Goal: Task Accomplishment & Management: Use online tool/utility

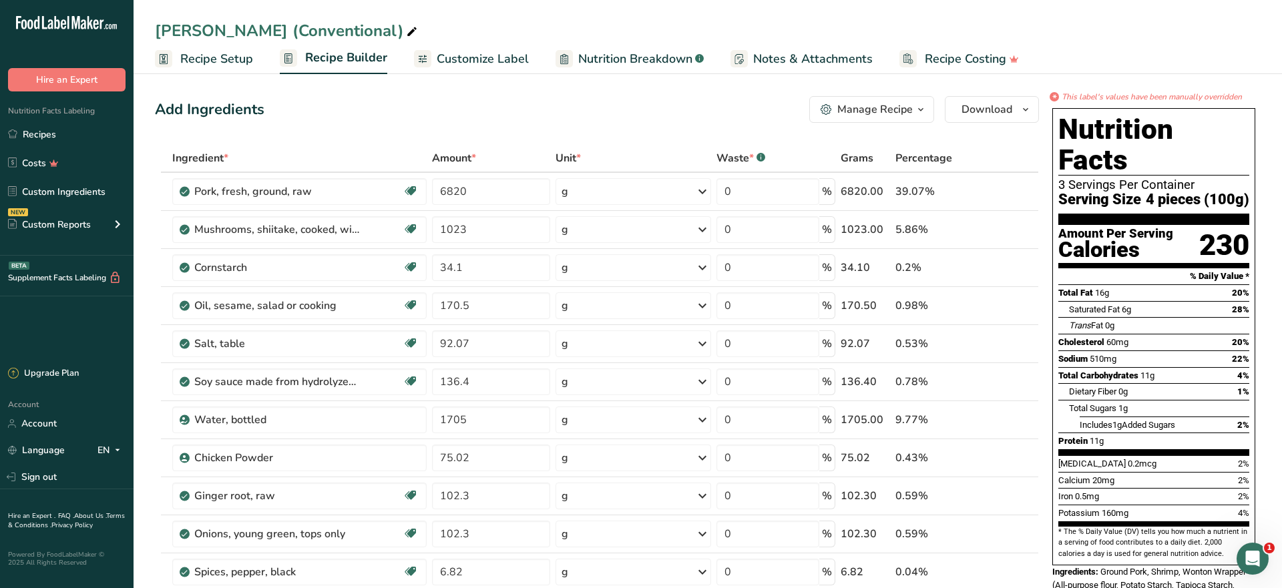
click at [62, 137] on link "Recipes" at bounding box center [66, 133] width 133 height 25
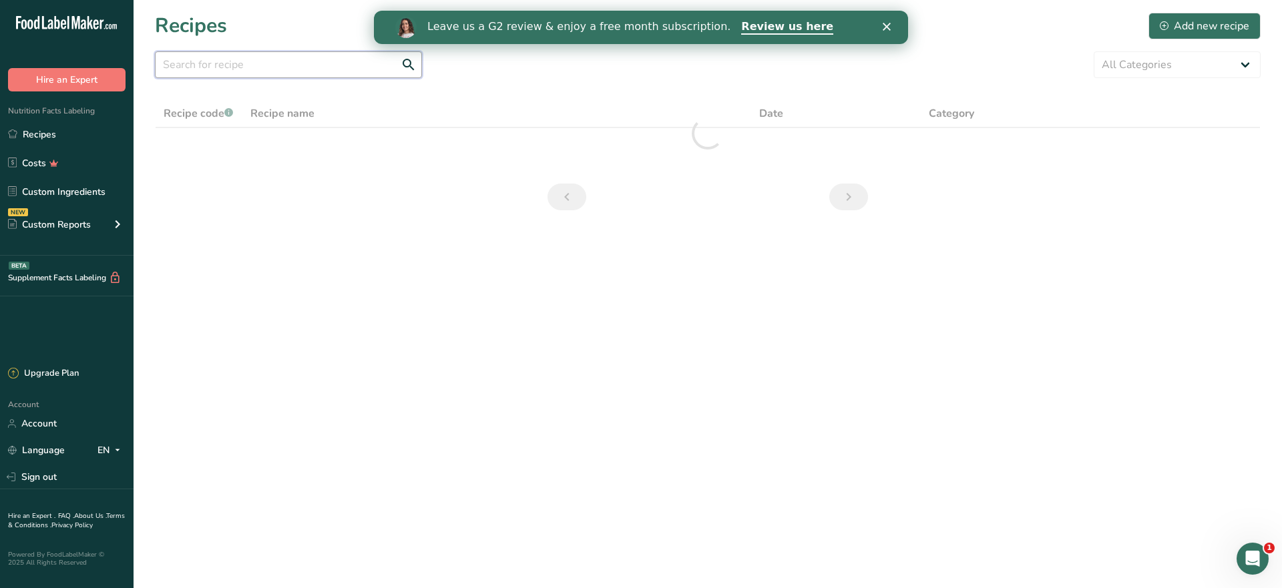
click at [264, 61] on input "text" at bounding box center [288, 64] width 267 height 27
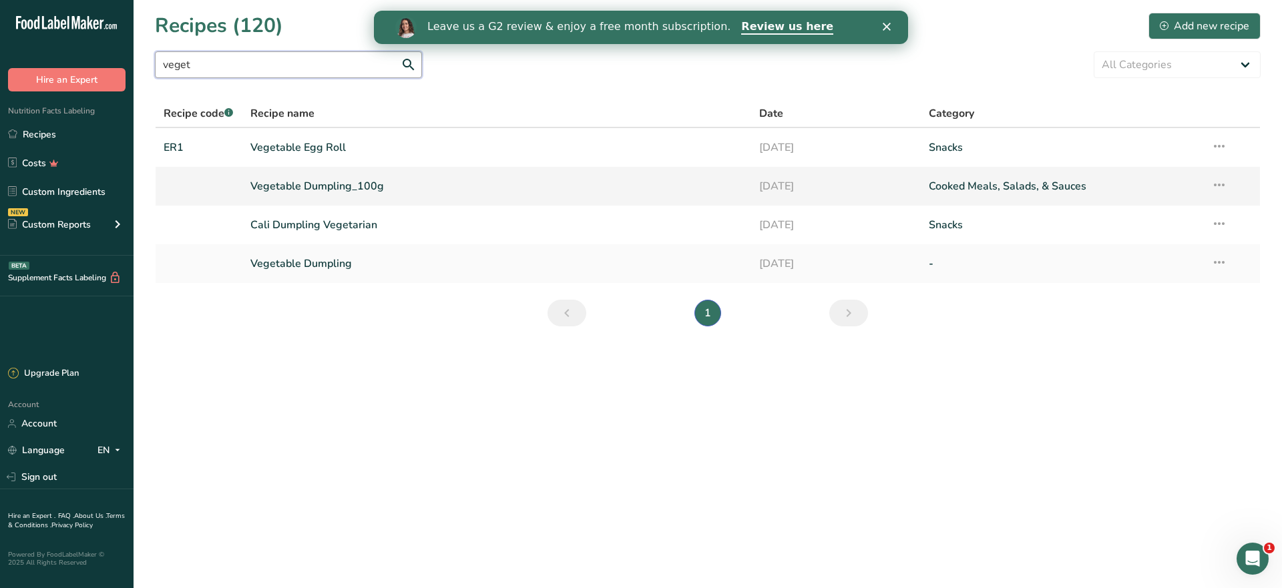
type input "veget"
click at [318, 186] on link "Vegetable Dumpling_100g" at bounding box center [496, 186] width 493 height 28
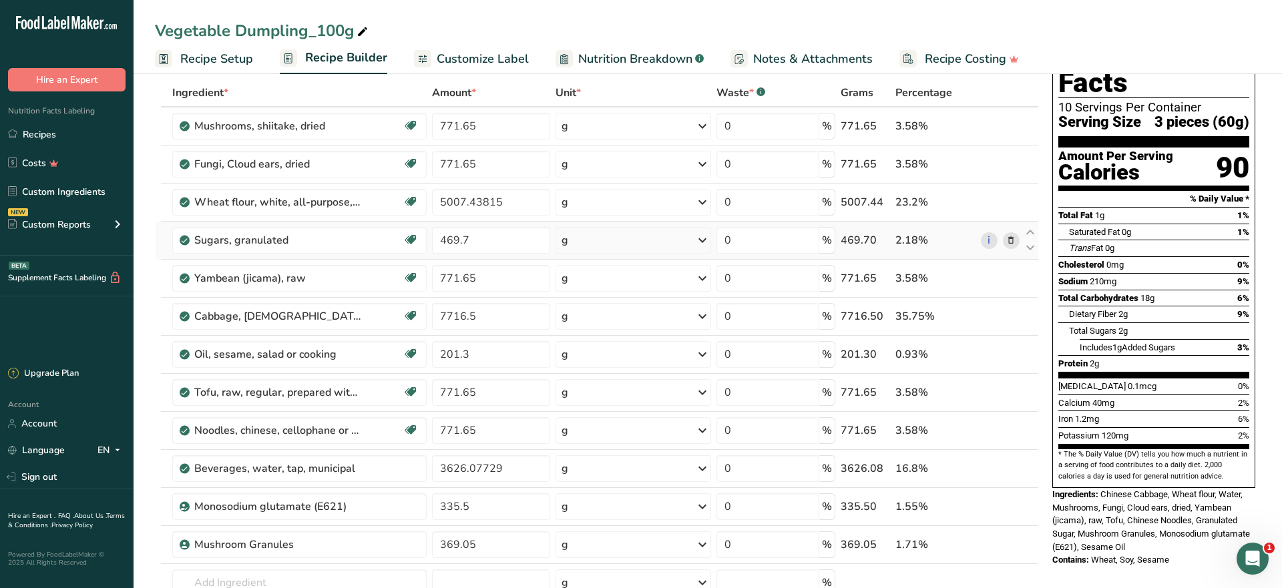
scroll to position [59, 0]
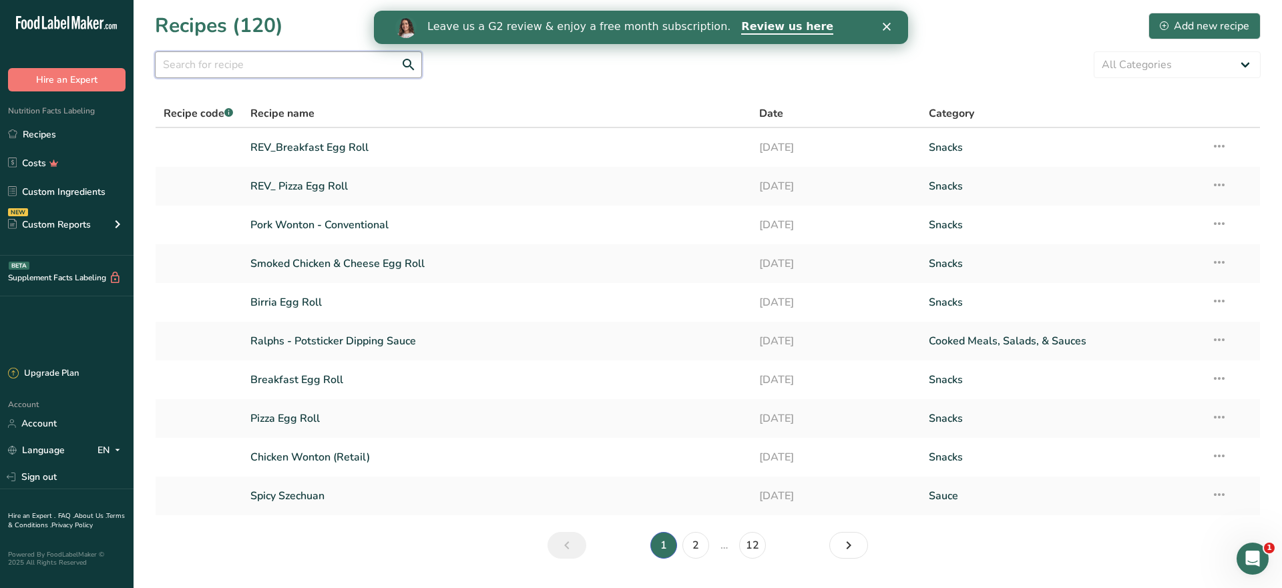
click at [265, 65] on input "text" at bounding box center [288, 64] width 267 height 27
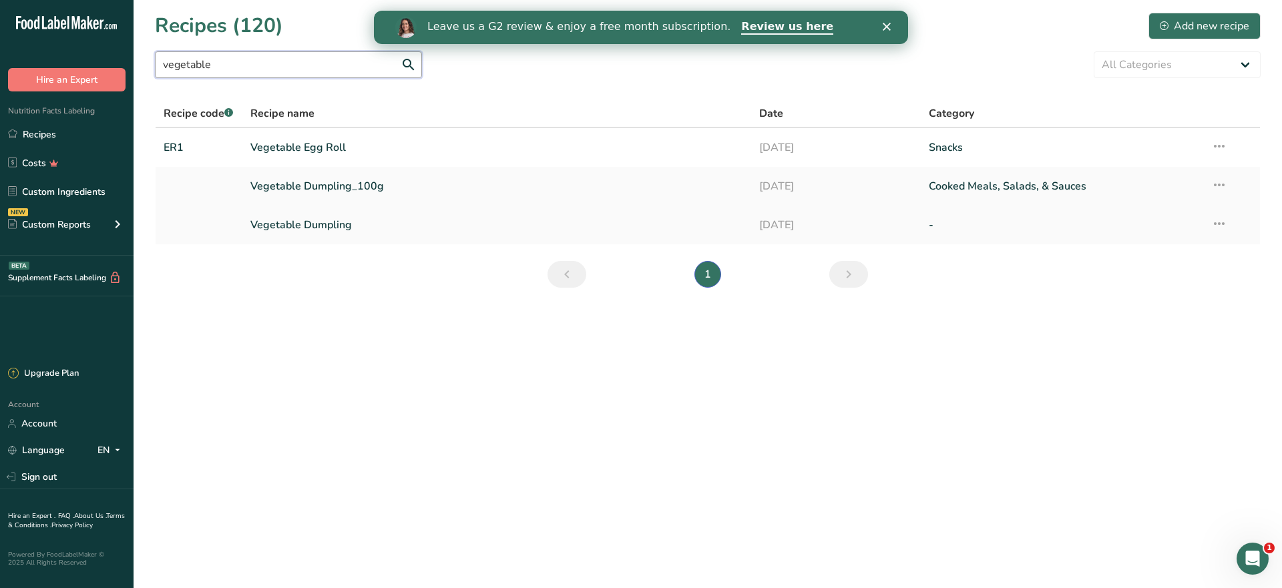
type input "vegetable"
click at [314, 232] on link "Vegetable Dumpling" at bounding box center [496, 225] width 493 height 28
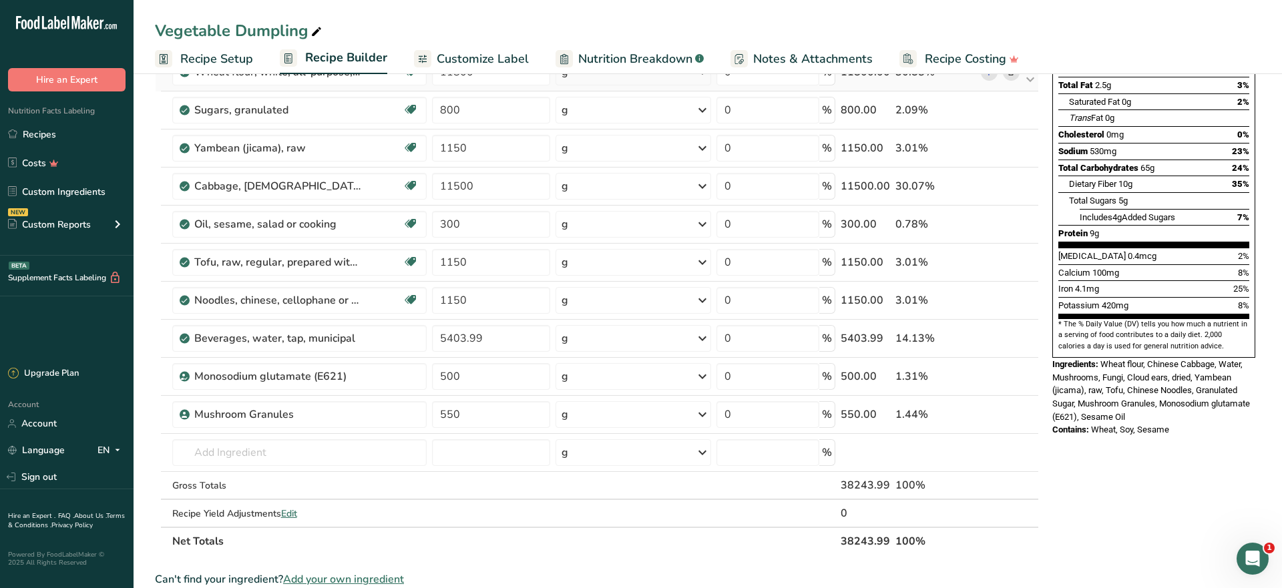
scroll to position [187, 0]
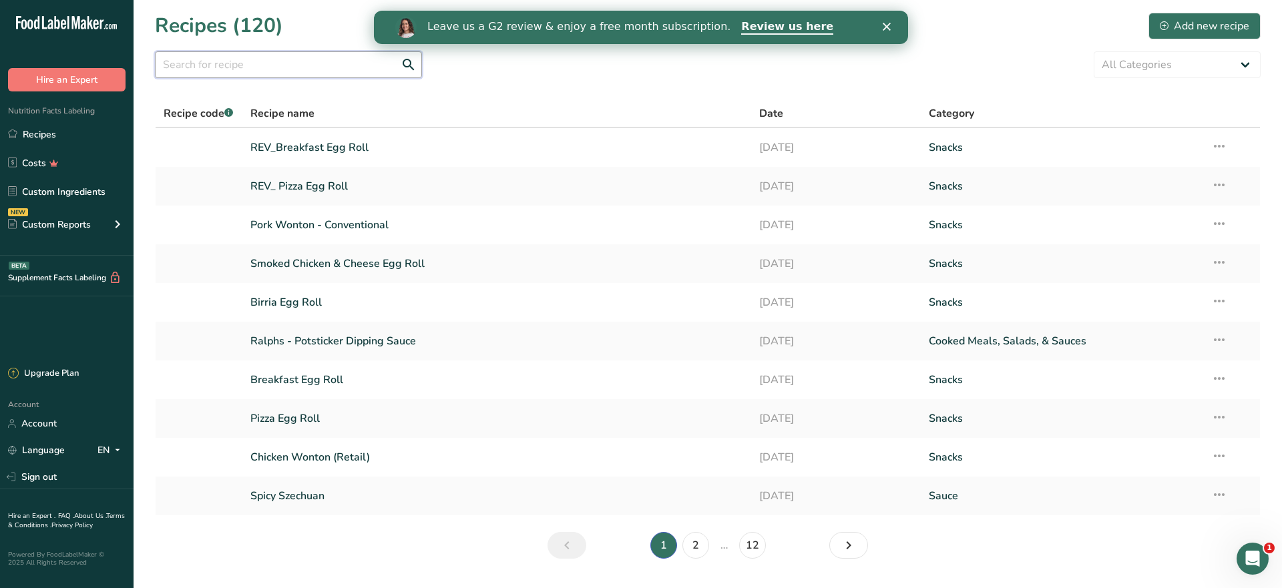
click at [220, 66] on input "text" at bounding box center [288, 64] width 267 height 27
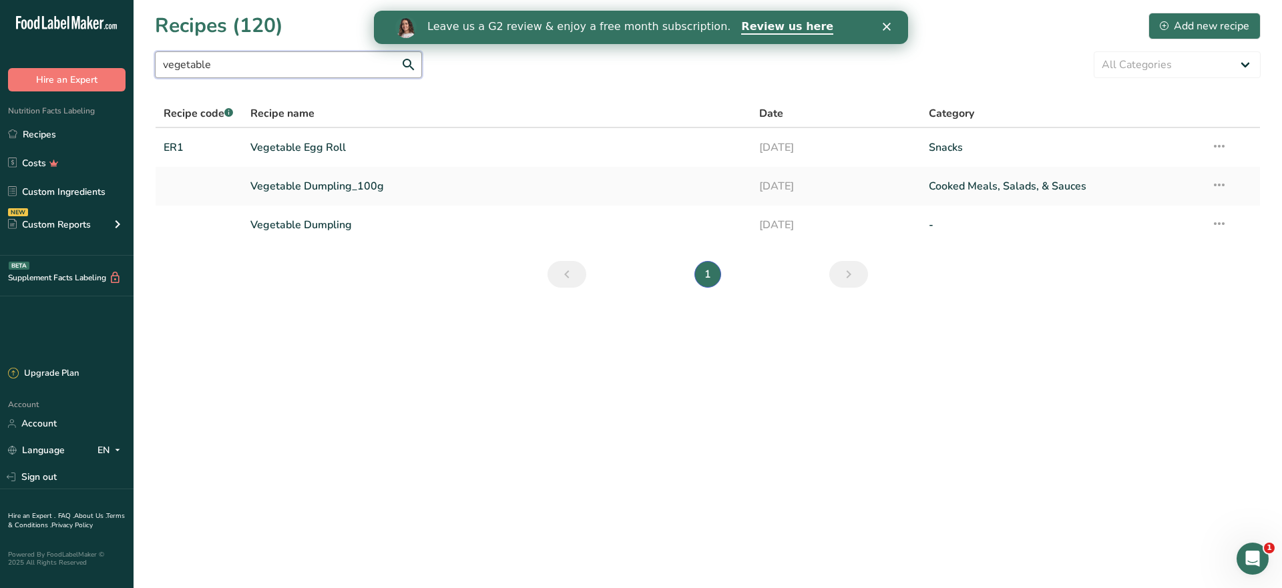
click at [221, 65] on input "vegetable" at bounding box center [288, 64] width 267 height 27
type input "veggie"
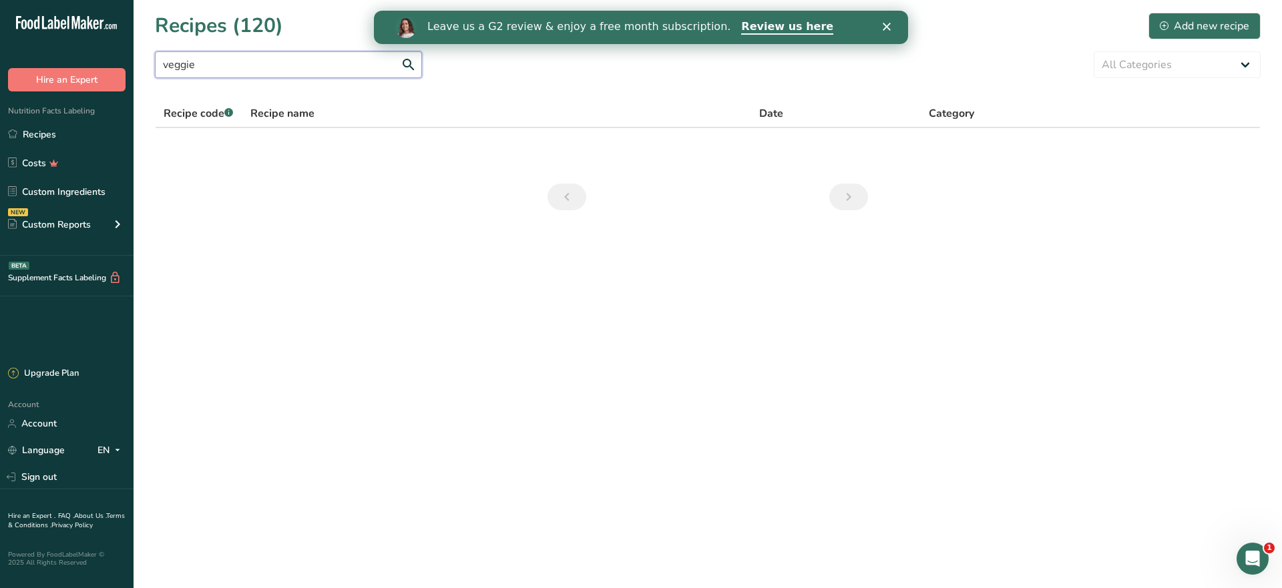
click at [219, 66] on input "veggie" at bounding box center [288, 64] width 267 height 27
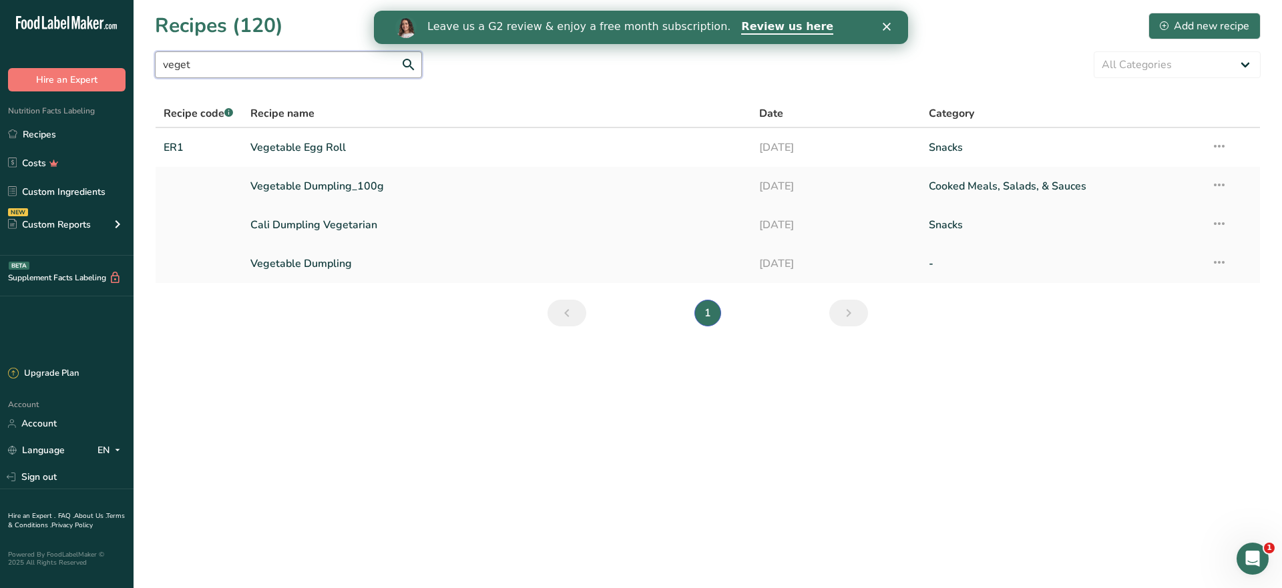
type input "veget"
click at [388, 225] on link "Cali Dumpling Vegetarian" at bounding box center [496, 225] width 493 height 28
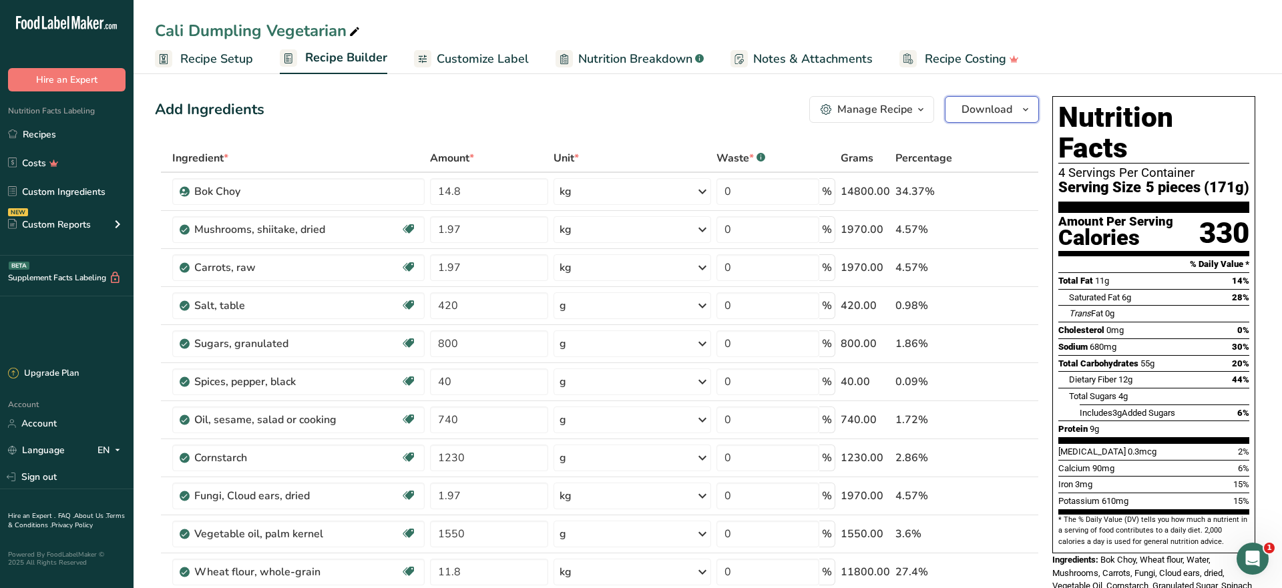
click at [1005, 112] on span "Download" at bounding box center [986, 109] width 51 height 16
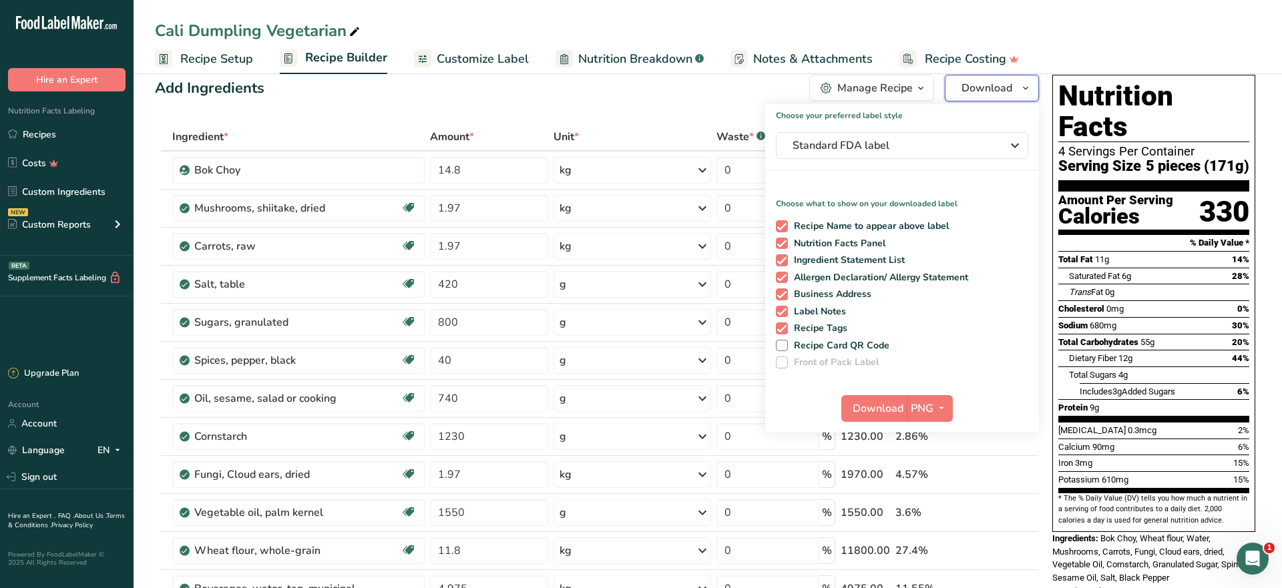
scroll to position [28, 0]
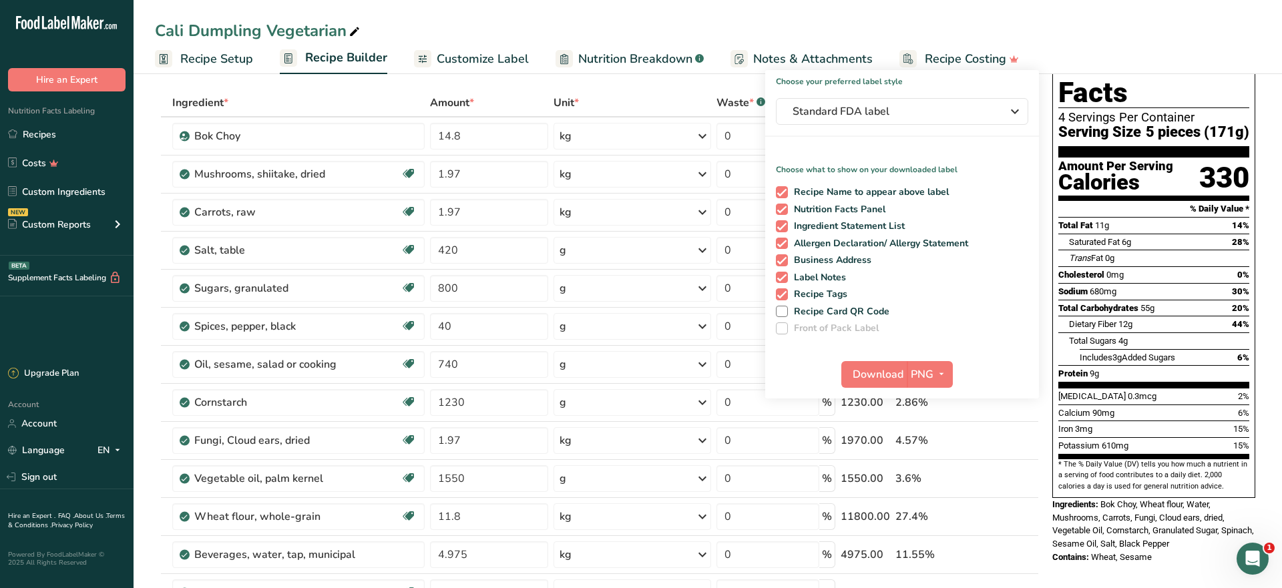
click at [1147, 250] on div "Trans Fat 0g" at bounding box center [1159, 258] width 180 height 17
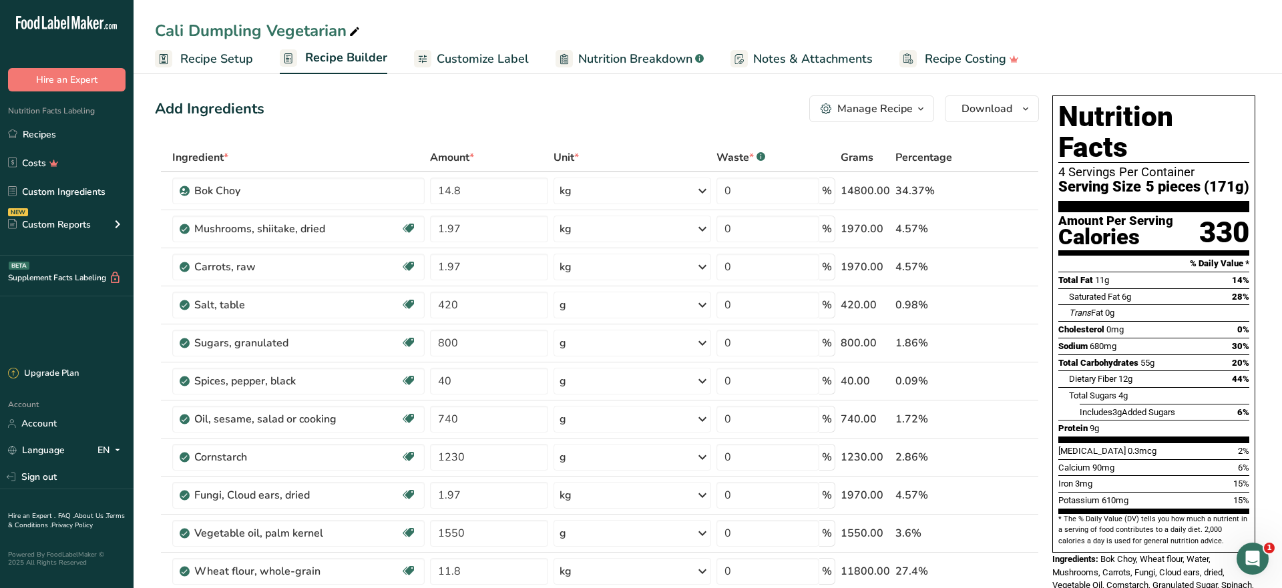
scroll to position [0, 0]
click at [856, 100] on button "Manage Recipe" at bounding box center [871, 109] width 125 height 27
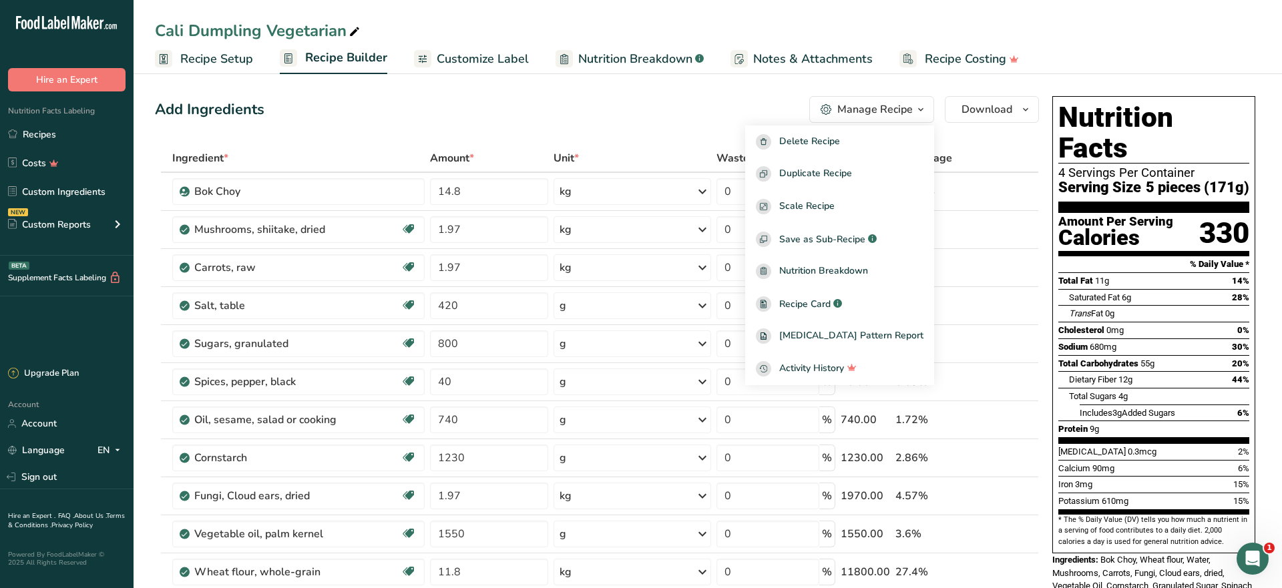
click at [856, 100] on button "Manage Recipe" at bounding box center [871, 109] width 125 height 27
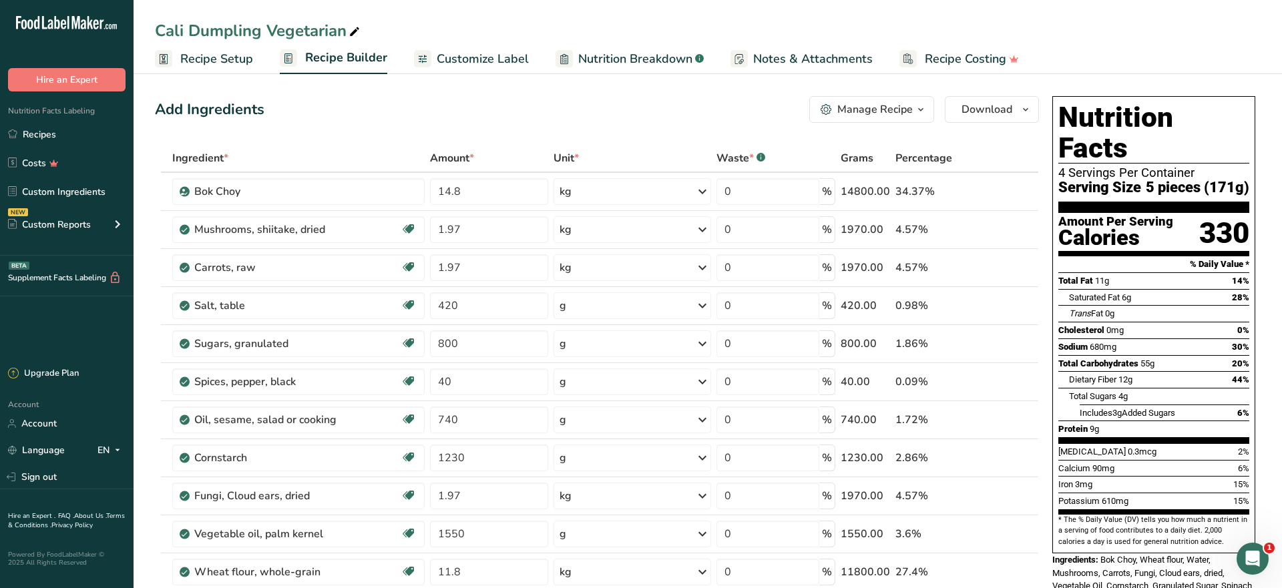
click at [455, 51] on span "Customize Label" at bounding box center [483, 59] width 92 height 18
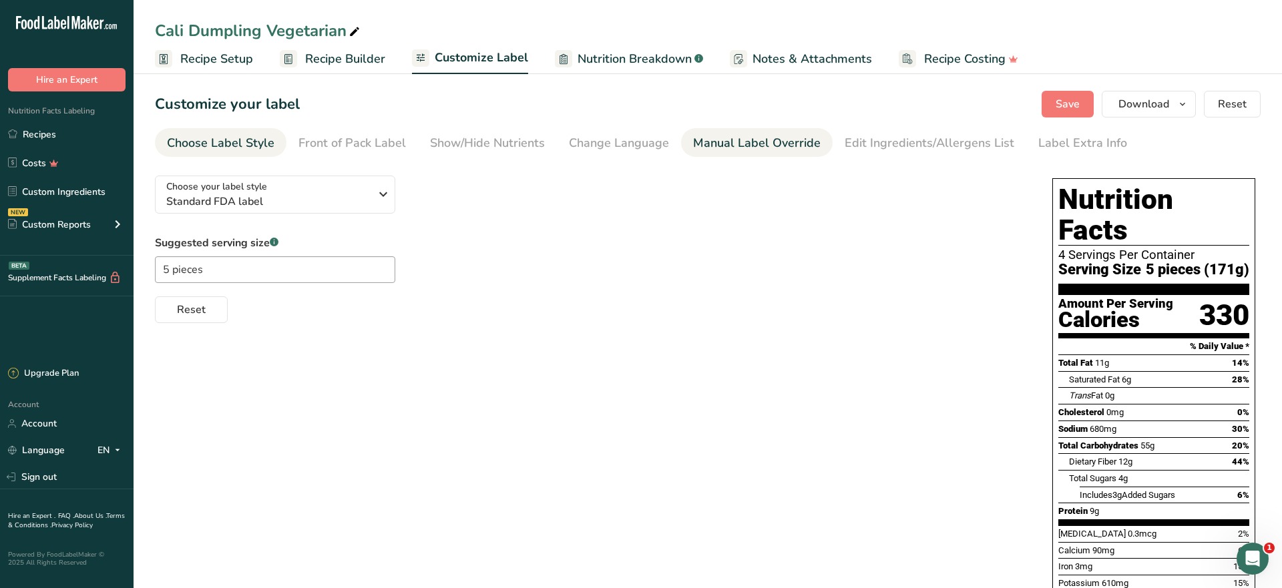
click at [802, 143] on div "Manual Label Override" at bounding box center [756, 143] width 127 height 18
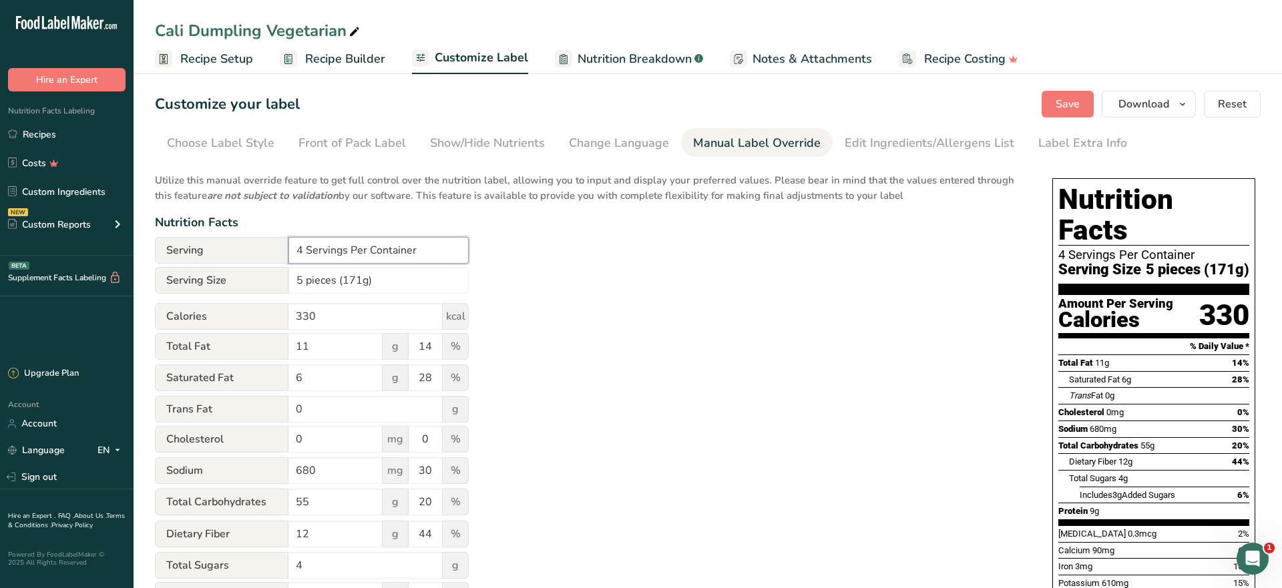
drag, startPoint x: 305, startPoint y: 249, endPoint x: 290, endPoint y: 250, distance: 15.4
click at [290, 250] on input "4 Servings Per Container" at bounding box center [378, 250] width 180 height 27
click at [330, 250] on input "4 Servings Per Container" at bounding box center [378, 250] width 180 height 27
click at [302, 244] on input "4 Servings Per Container" at bounding box center [378, 250] width 180 height 27
type input "6 Servings Per Container"
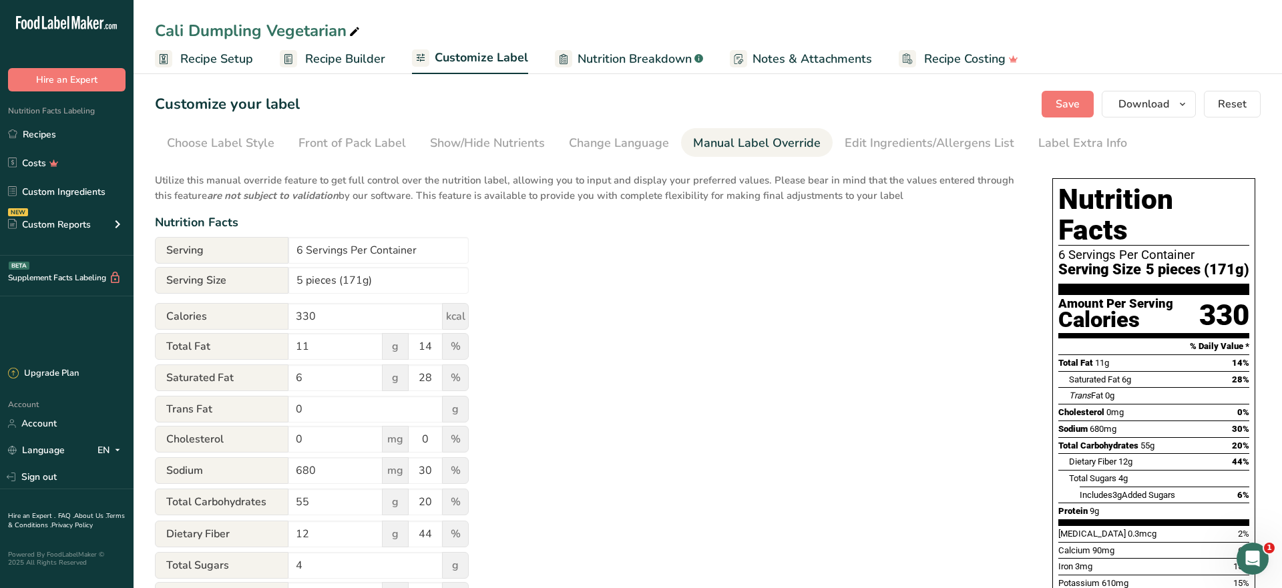
click at [738, 356] on div "Utilize this manual override feature to get full control over the nutrition lab…" at bounding box center [590, 484] width 870 height 639
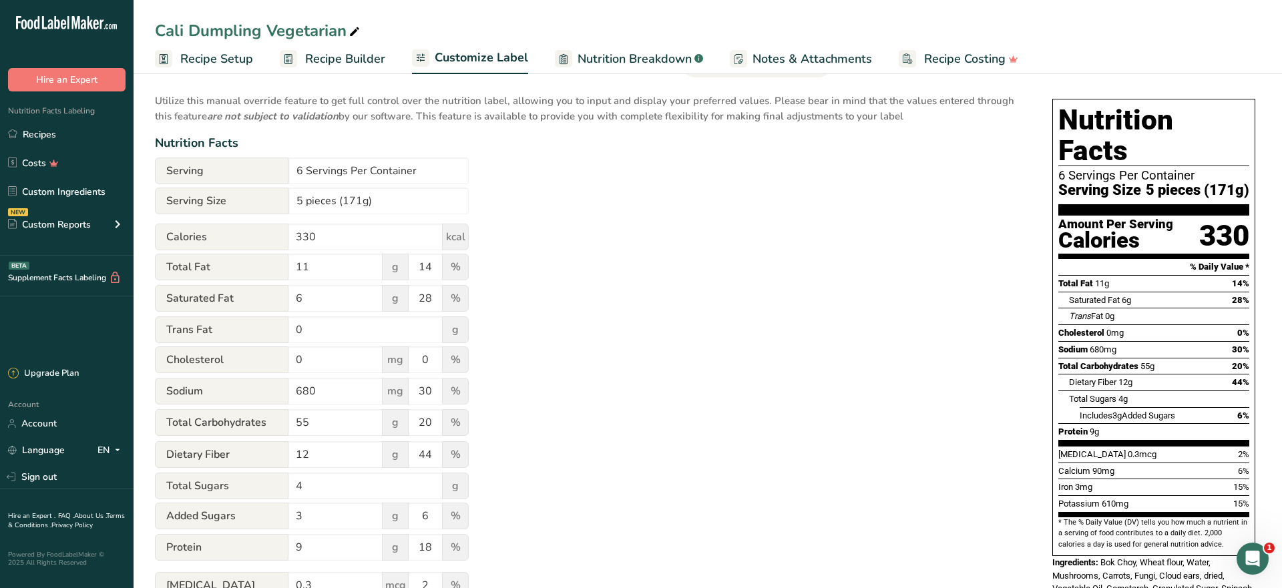
scroll to position [89, 0]
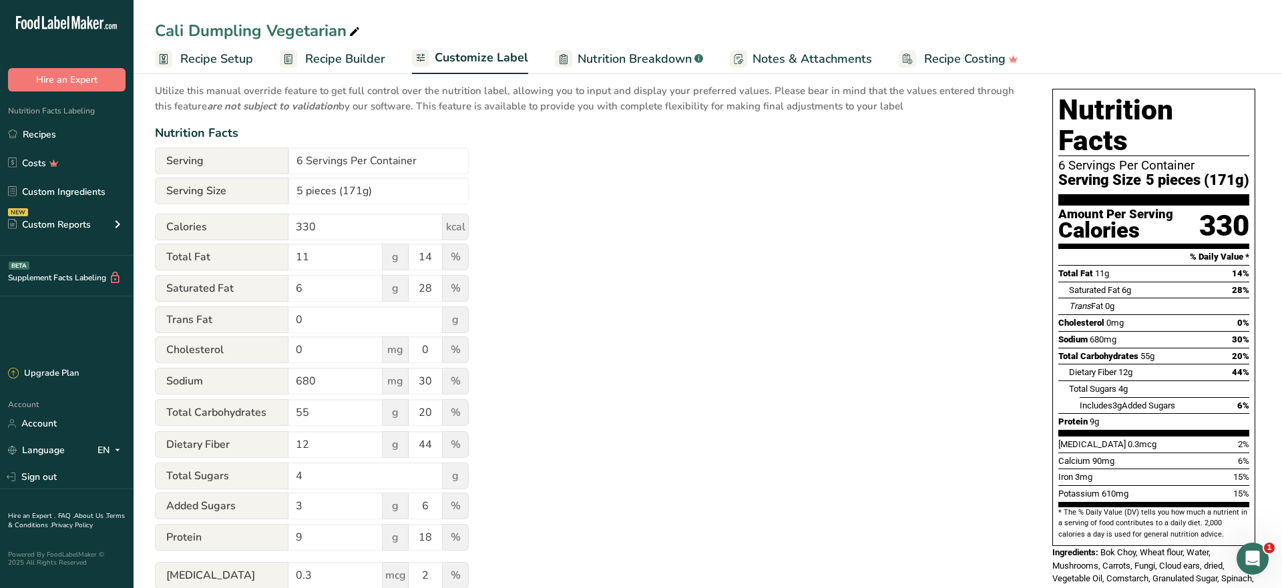
copy div "6 Servings Per Container Serving Size 5 pieces (171g) Amount Per Serving Calori…"
drag, startPoint x: 1250, startPoint y: 463, endPoint x: 1055, endPoint y: 137, distance: 380.5
click at [1055, 137] on div "Nutrition Facts 6 Servings Per Container Serving Size 5 pieces (171g) Amount Pe…" at bounding box center [1153, 317] width 203 height 457
copy div "6 Servings Per Container Serving Size 5 pieces (171g) Amount Per Serving Calori…"
click at [1254, 466] on div "Nutrition Facts 6 Servings Per Container Serving Size 5 pieces (171g) Amount Pe…" at bounding box center [1153, 317] width 203 height 457
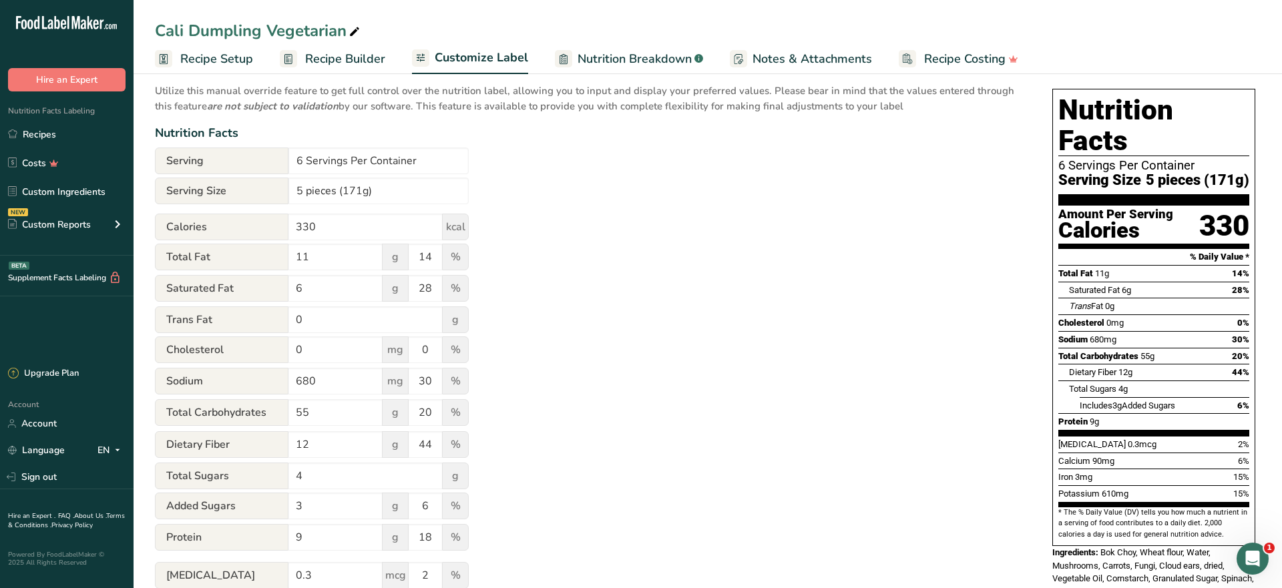
copy div "6 Servings Per Container Serving Size 5 pieces (171g) Amount Per Serving Calori…"
drag, startPoint x: 1250, startPoint y: 465, endPoint x: 1054, endPoint y: 140, distance: 379.1
click at [1054, 140] on div "Nutrition Facts 6 Servings Per Container Serving Size 5 pieces (171g) Amount Pe…" at bounding box center [1153, 317] width 203 height 457
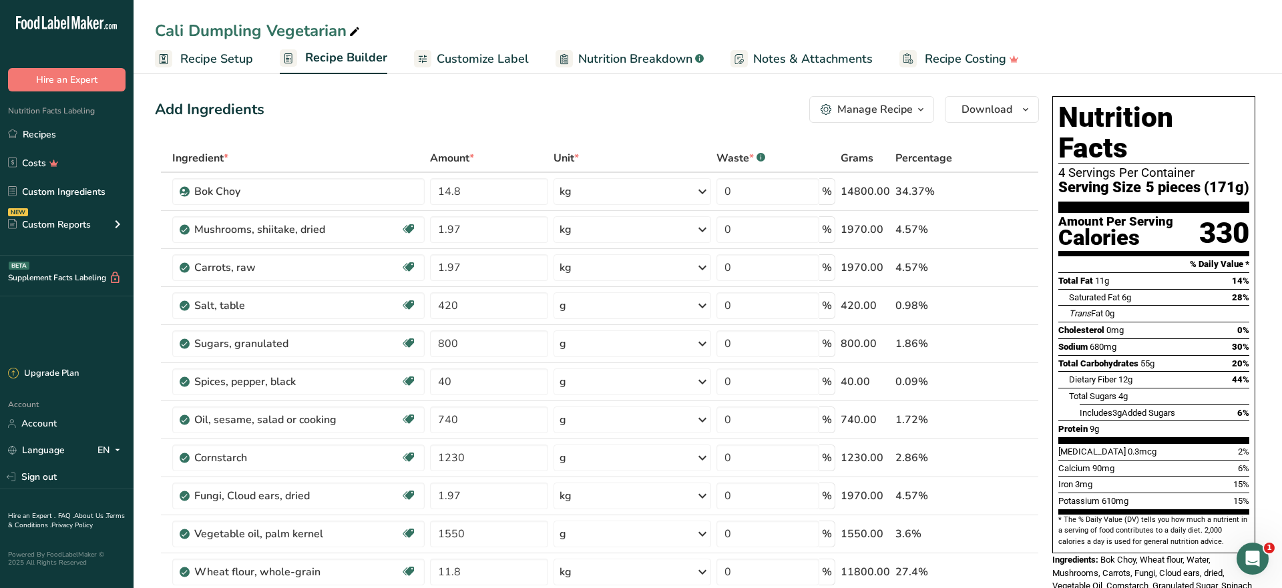
drag, startPoint x: 71, startPoint y: 129, endPoint x: 316, endPoint y: 109, distance: 245.1
click at [73, 129] on link "Recipes" at bounding box center [66, 133] width 133 height 25
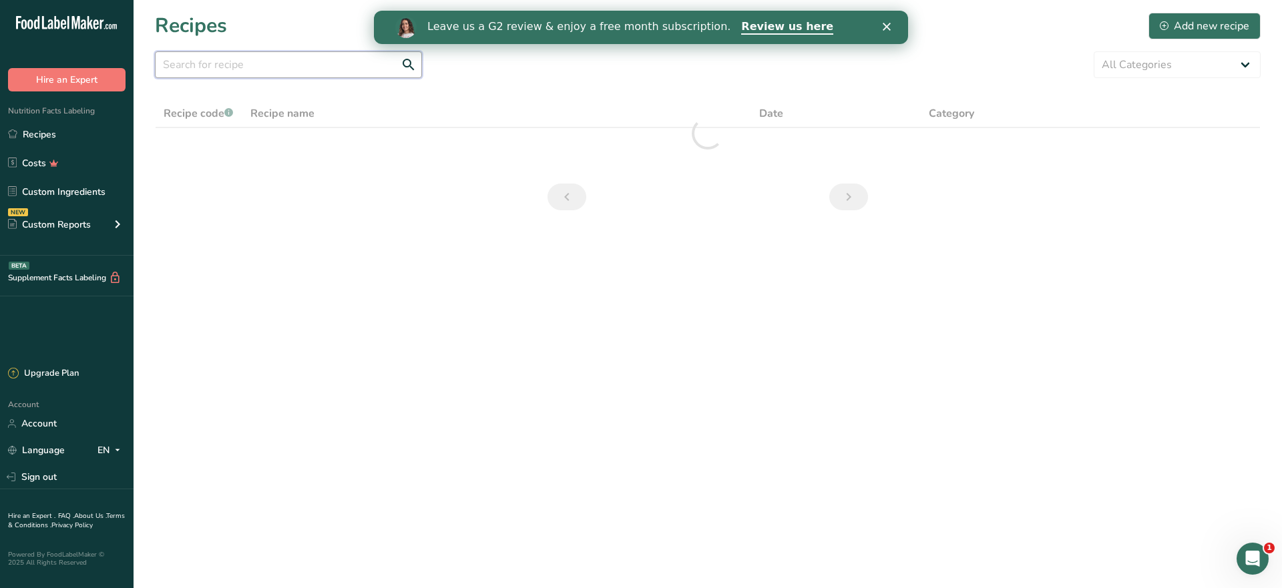
click at [259, 68] on input "text" at bounding box center [288, 64] width 267 height 27
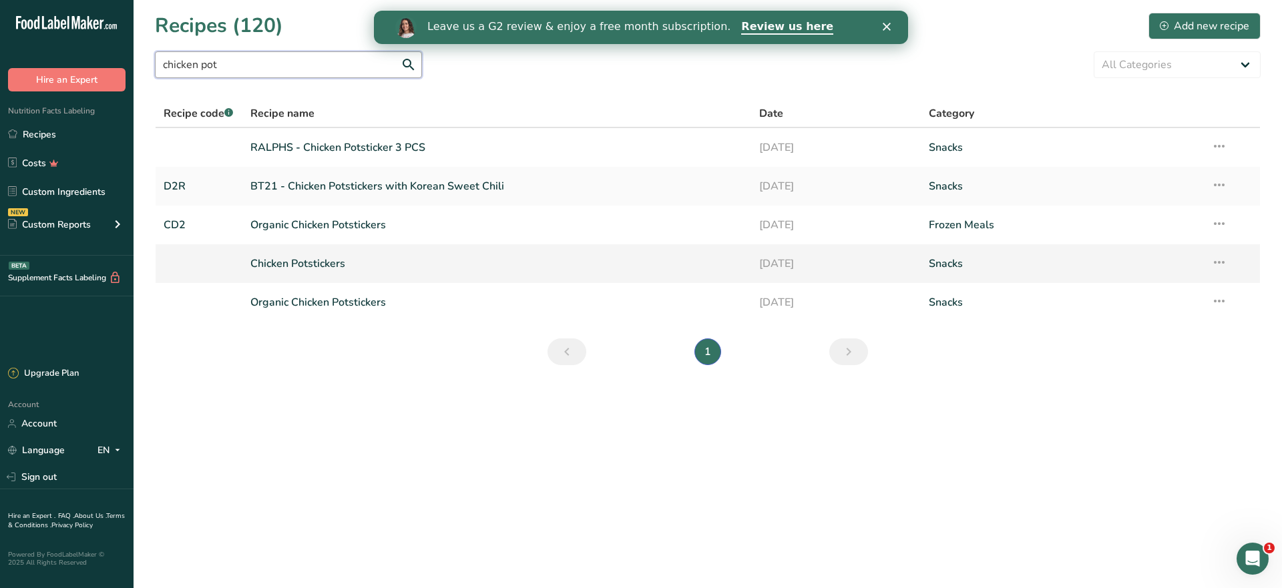
type input "chicken pot"
click at [377, 260] on link "Chicken Potstickers" at bounding box center [496, 264] width 493 height 28
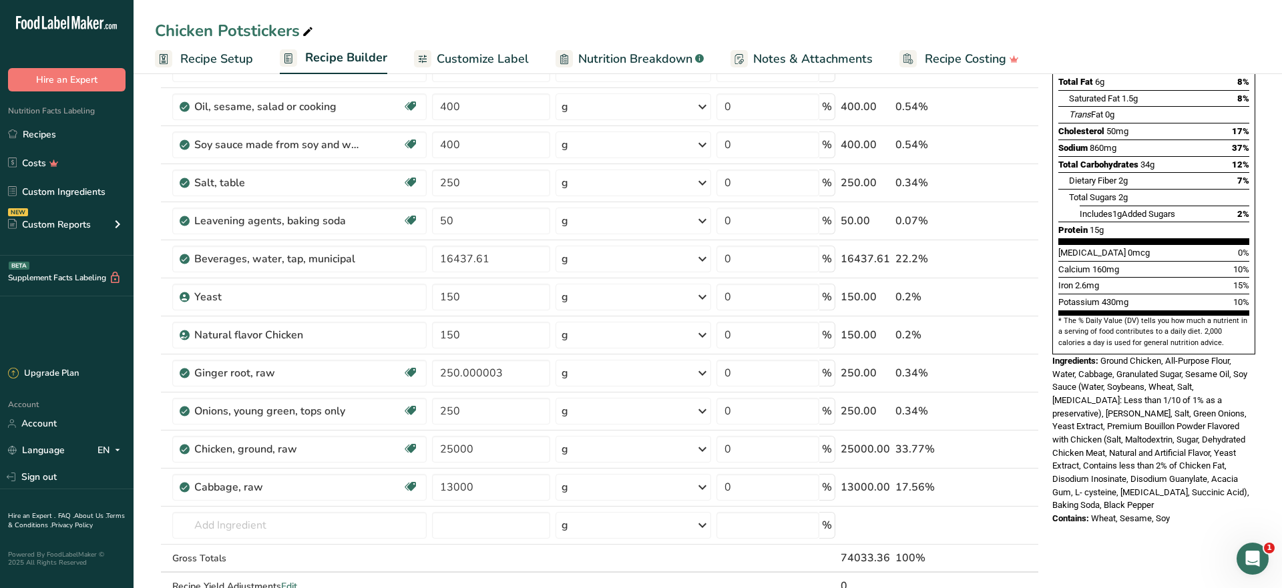
scroll to position [232, 0]
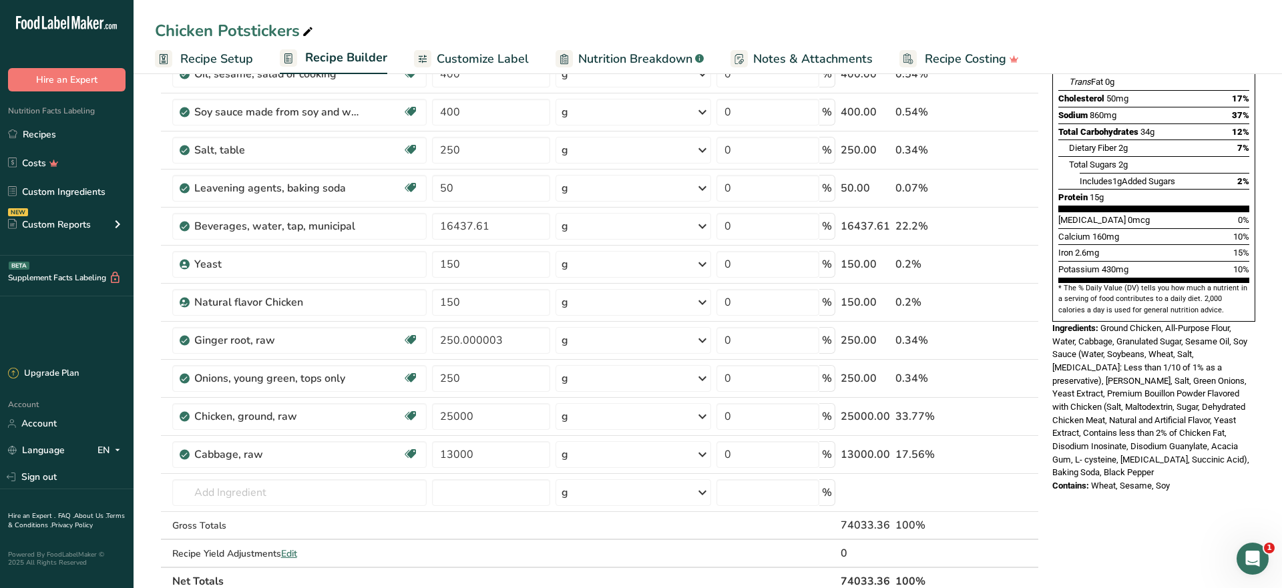
drag, startPoint x: 1140, startPoint y: 436, endPoint x: 1146, endPoint y: 442, distance: 8.5
click at [1145, 438] on div "Ingredients: Ground Chicken, All-Purpose Flour, Water, Cabbage, Granulated Suga…" at bounding box center [1153, 401] width 203 height 158
drag, startPoint x: 1137, startPoint y: 431, endPoint x: 1104, endPoint y: 297, distance: 138.1
click at [1104, 322] on div "Ingredients: Ground Chicken, All-Purpose Flour, Water, Cabbage, Granulated Suga…" at bounding box center [1153, 401] width 203 height 158
click at [1173, 473] on div "Nutrition Facts 6 Servings Per Container Serving Size 5 pieces (179g) Amount Pe…" at bounding box center [1154, 182] width 214 height 647
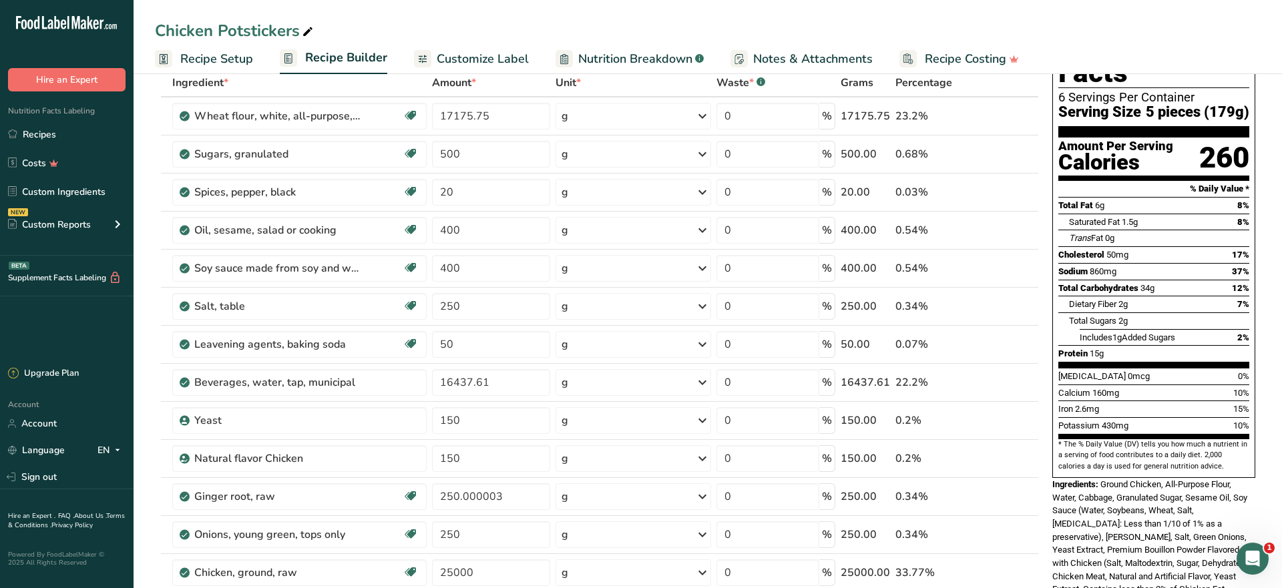
scroll to position [0, 0]
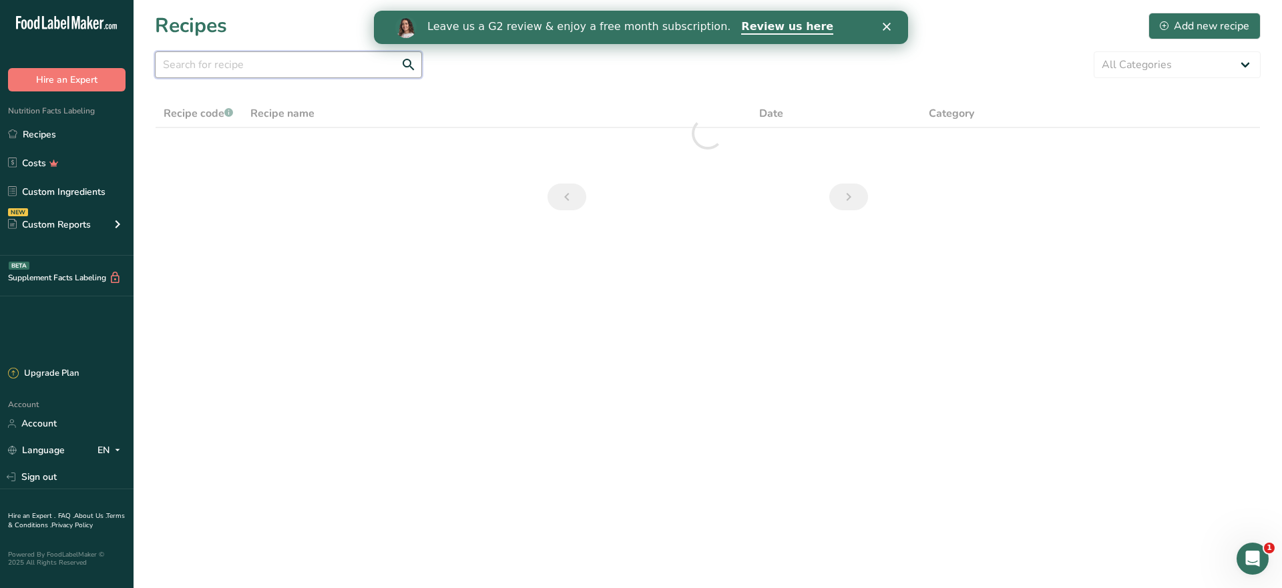
click at [252, 62] on input "text" at bounding box center [288, 64] width 267 height 27
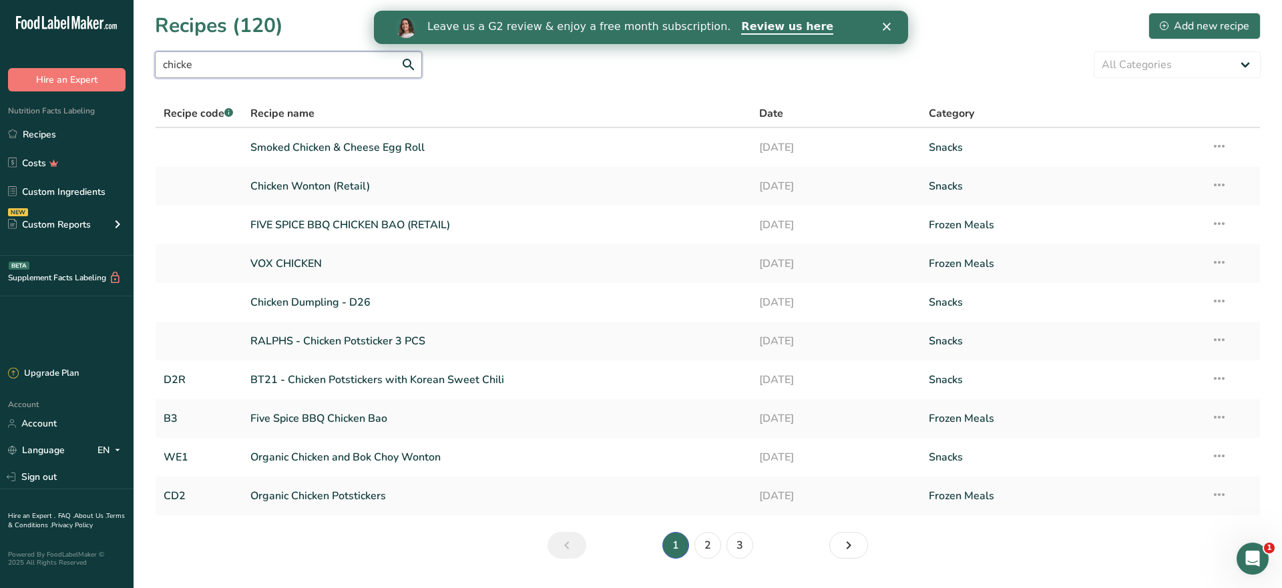
click at [266, 67] on input "chicke" at bounding box center [288, 64] width 267 height 27
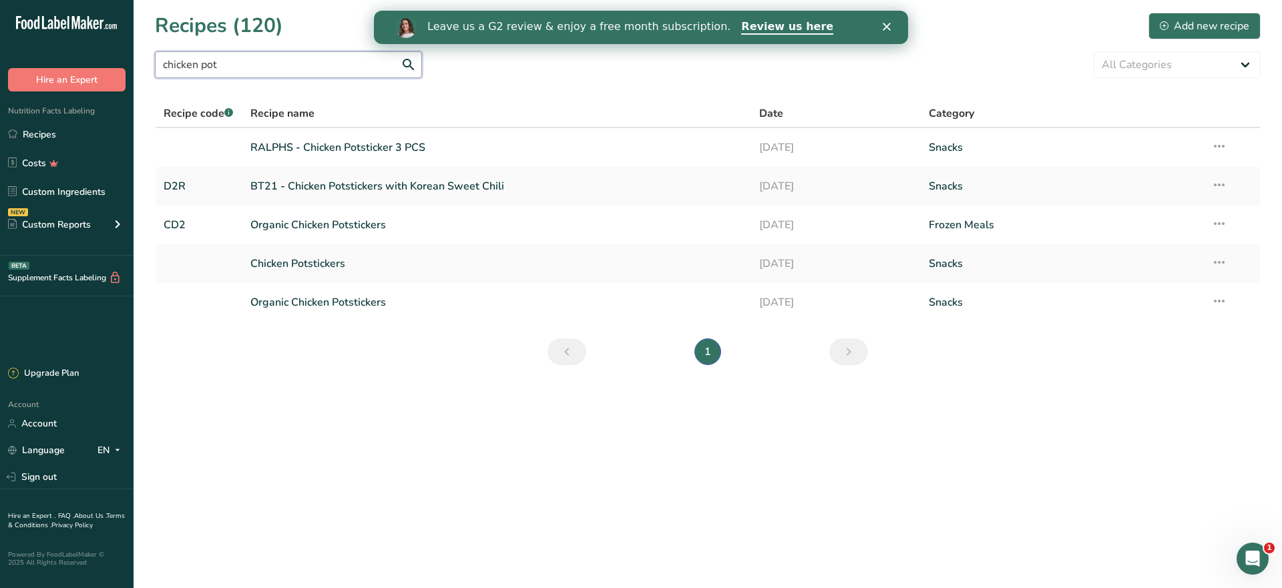
click at [226, 65] on input "chicken pot" at bounding box center [288, 64] width 267 height 27
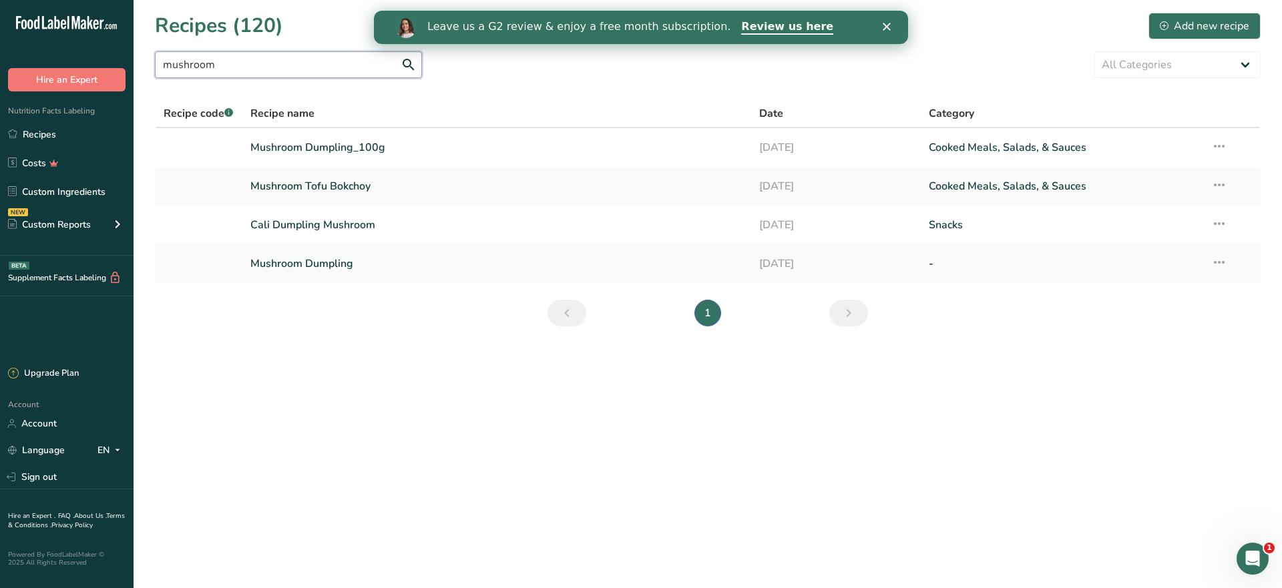
click at [249, 64] on input "mushroom" at bounding box center [288, 64] width 267 height 27
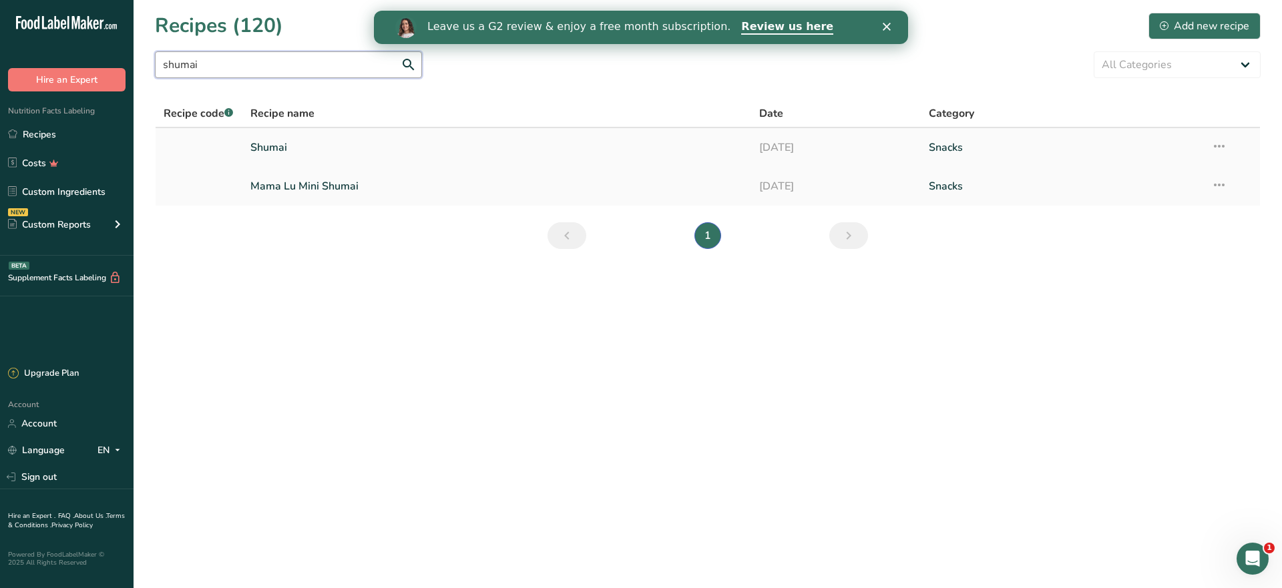
type input "shumai"
click at [283, 152] on link "Shumai" at bounding box center [496, 147] width 493 height 28
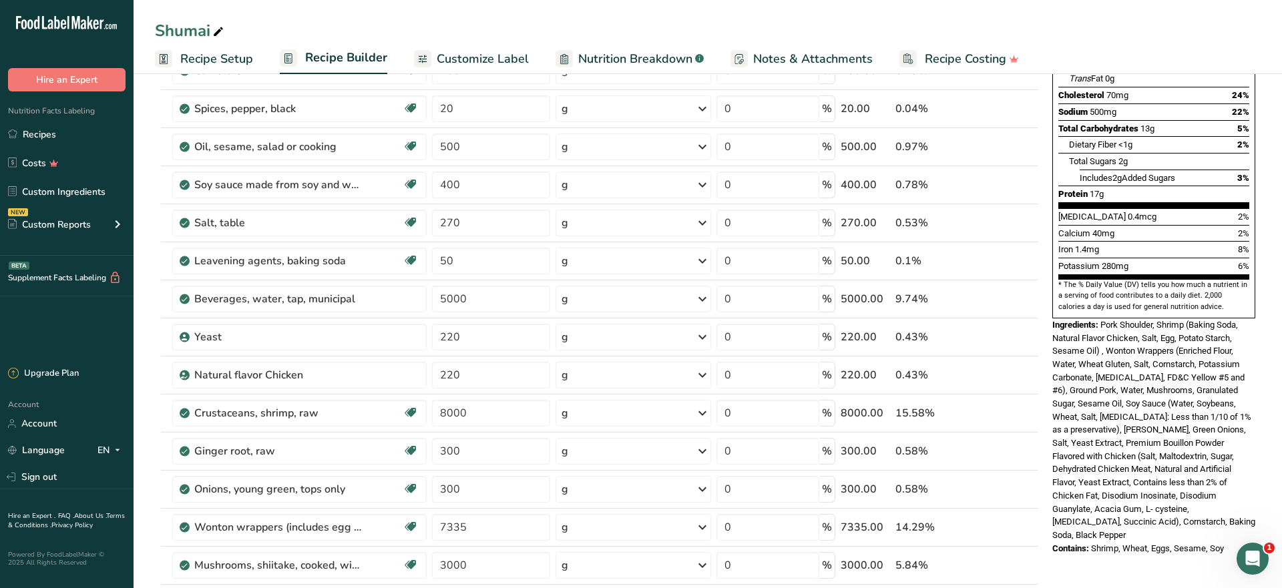
scroll to position [284, 0]
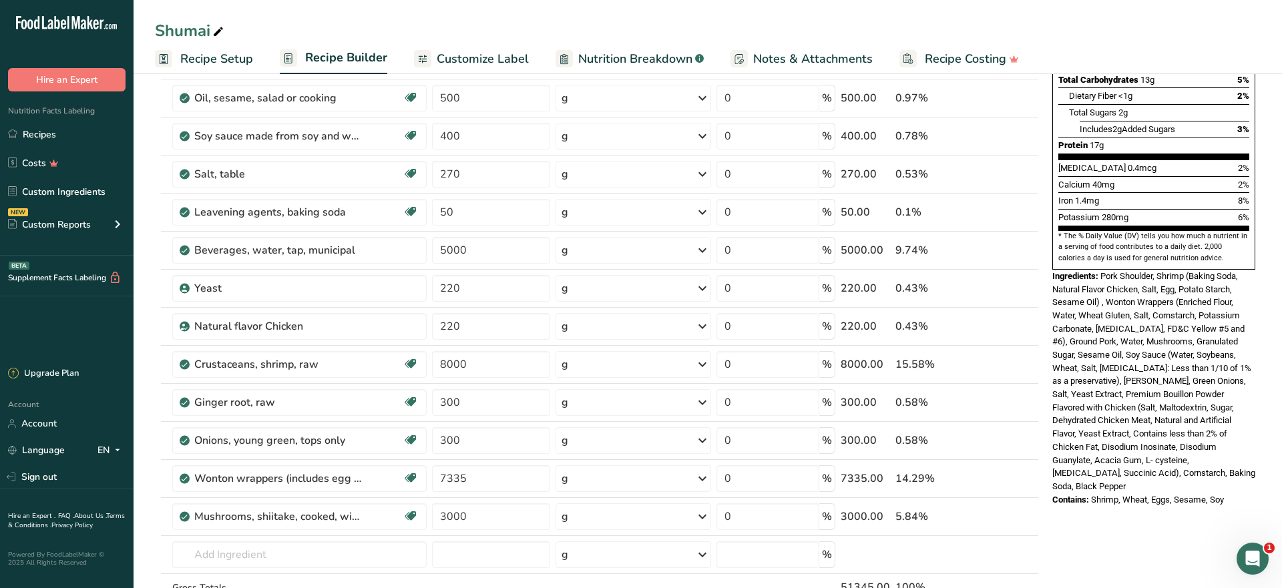
drag, startPoint x: 1231, startPoint y: 459, endPoint x: 1103, endPoint y: 246, distance: 249.1
click at [1103, 246] on div "Nutrition Facts 6 Servings Per Container Serving Size 5 pieces (124g) Amount Pe…" at bounding box center [1154, 159] width 214 height 704
click at [1144, 496] on div "Nutrition Facts 6 Servings Per Container Serving Size 5 pieces (124g) Amount Pe…" at bounding box center [1154, 468] width 214 height 1323
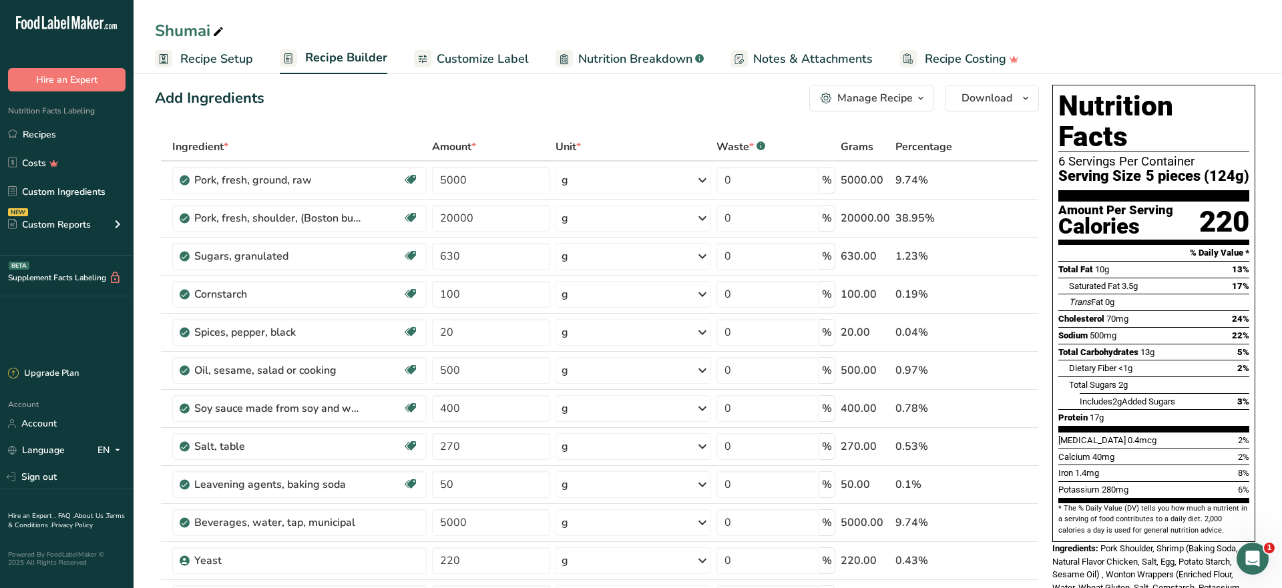
scroll to position [6, 0]
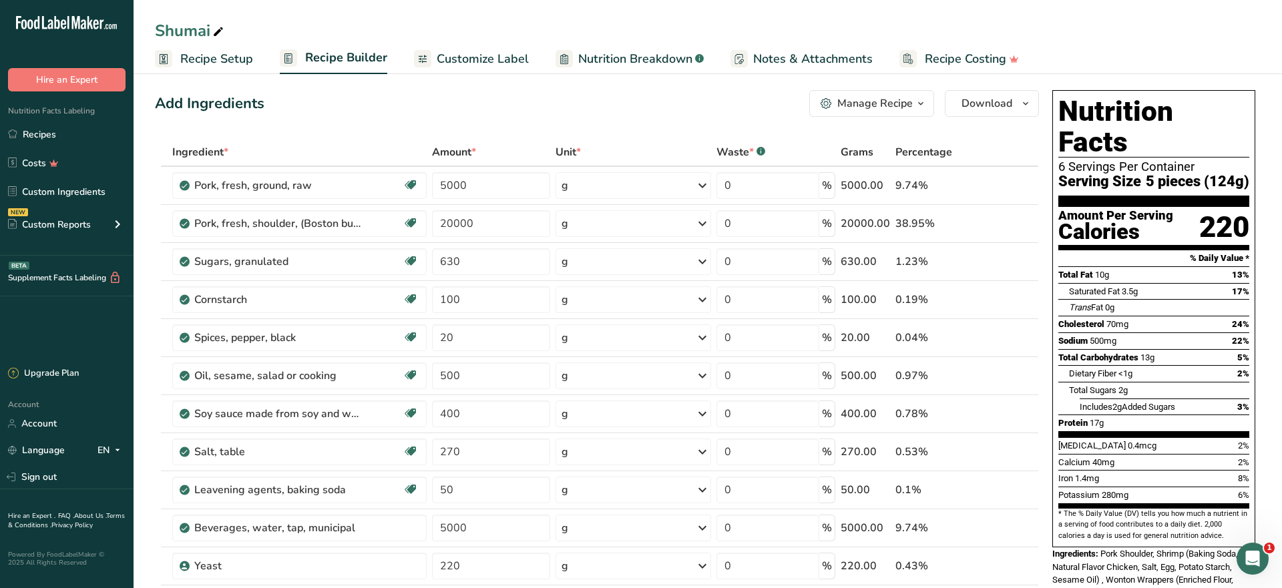
click at [1213, 454] on div "Calcium 40mg 2%" at bounding box center [1153, 462] width 191 height 17
drag, startPoint x: 1248, startPoint y: 465, endPoint x: 1055, endPoint y: 140, distance: 378.0
click at [1055, 140] on div "Nutrition Facts 6 Servings Per Container Serving Size 5 pieces (124g) Amount Pe…" at bounding box center [1153, 318] width 203 height 457
click at [1032, 168] on td at bounding box center [1030, 186] width 16 height 38
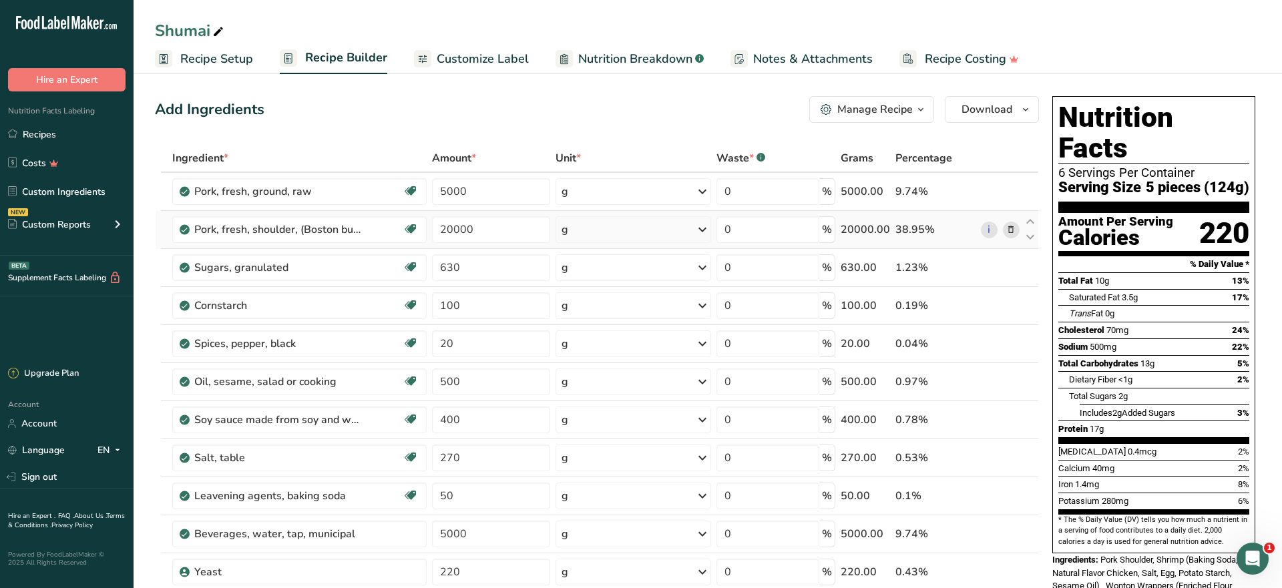
scroll to position [53, 0]
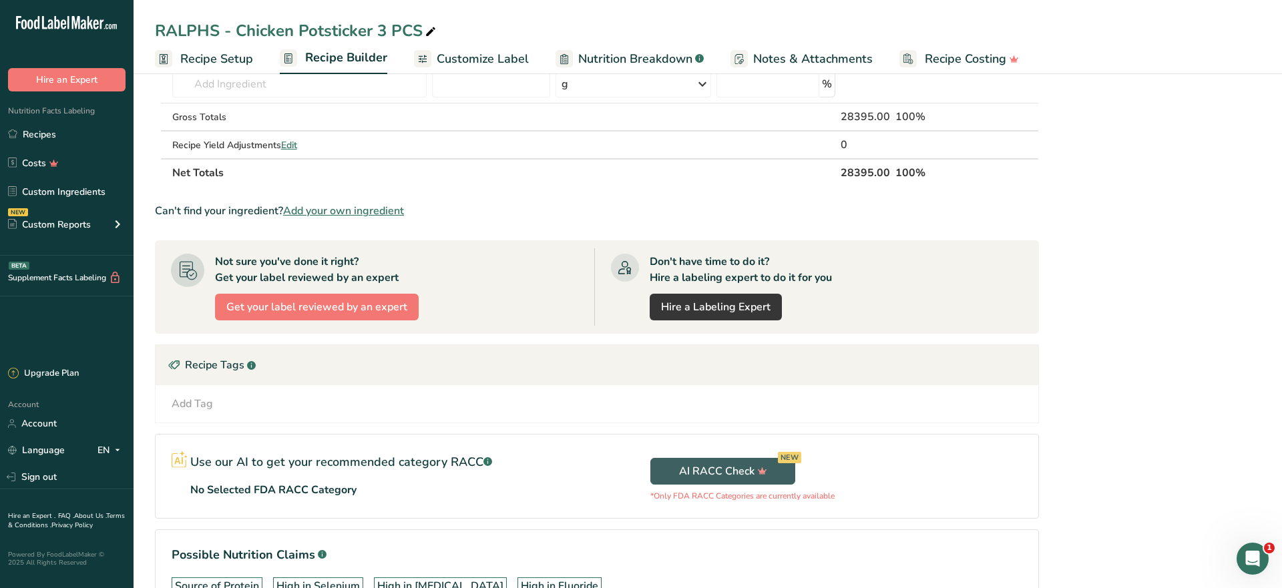
scroll to position [695, 0]
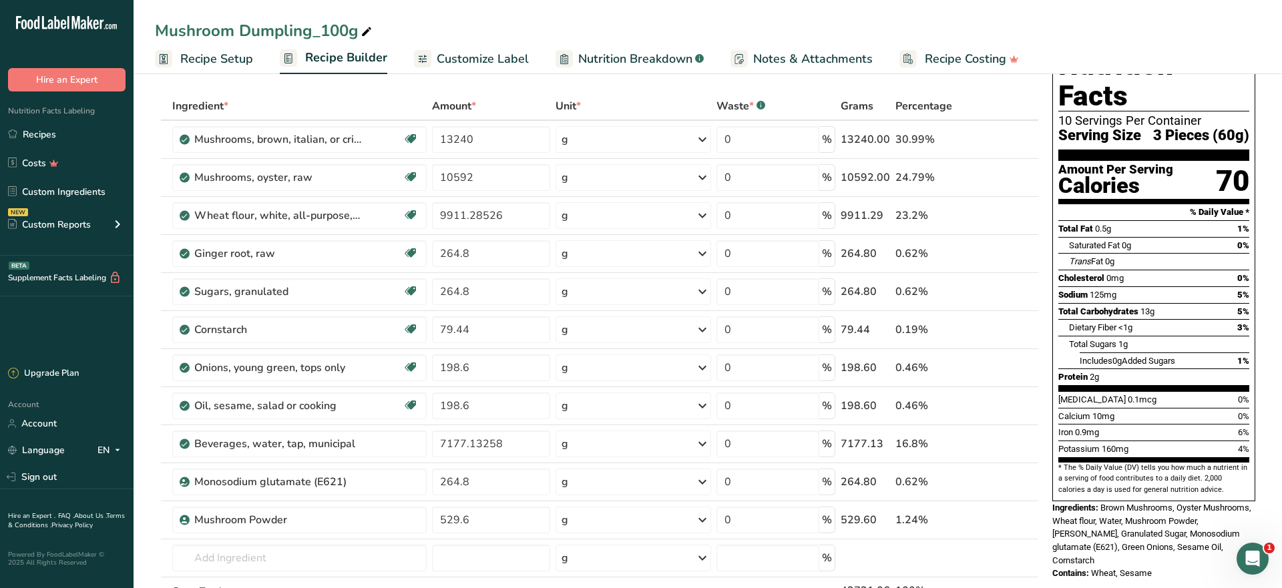
scroll to position [53, 0]
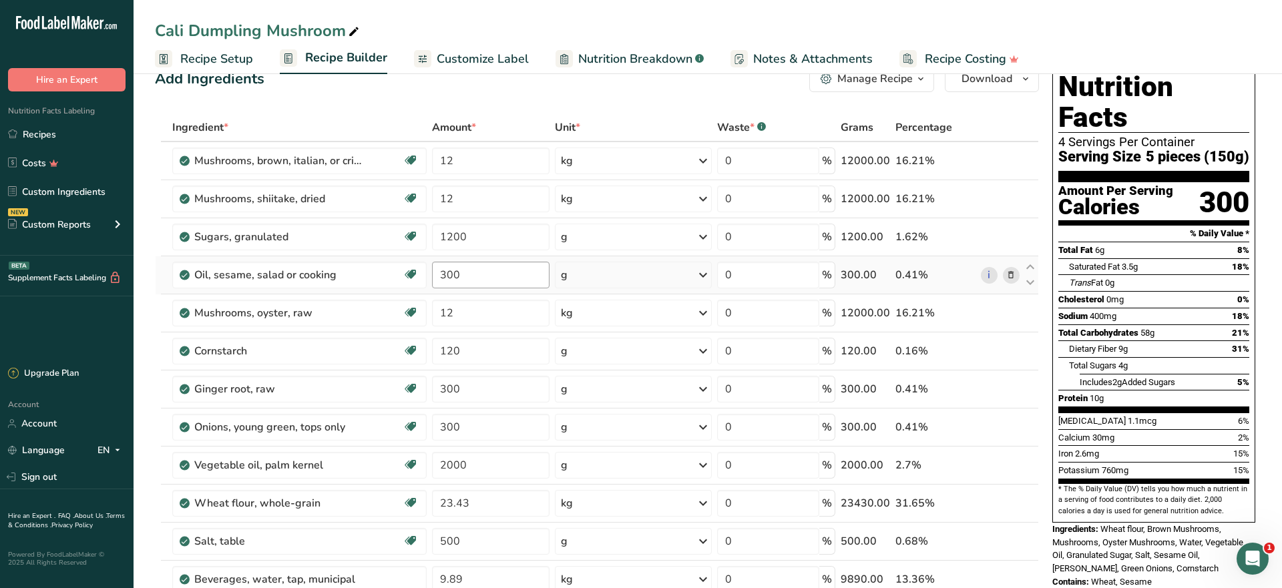
scroll to position [25, 0]
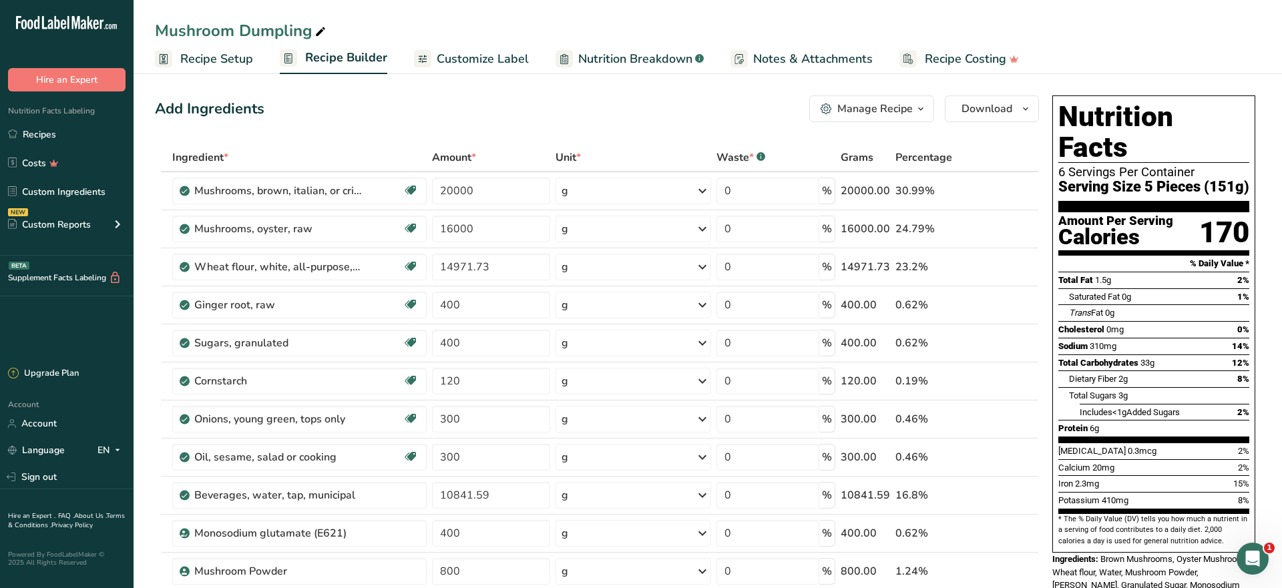
scroll to position [66, 0]
